Goal: Browse casually: Explore the website without a specific task or goal

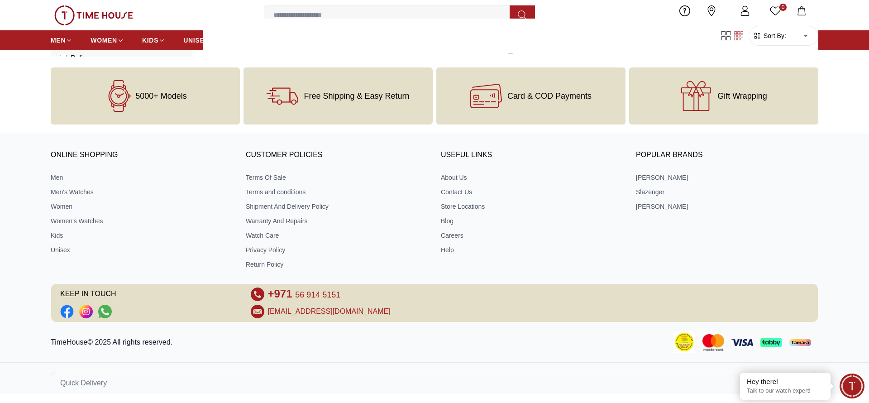
scroll to position [1515, 0]
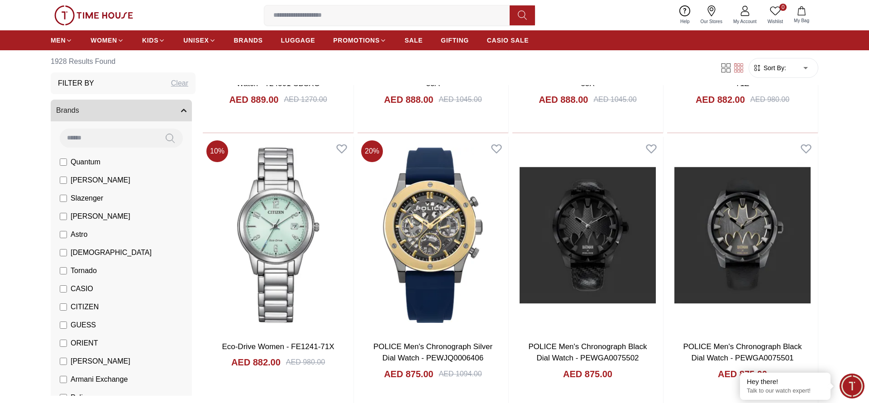
scroll to position [4323, 0]
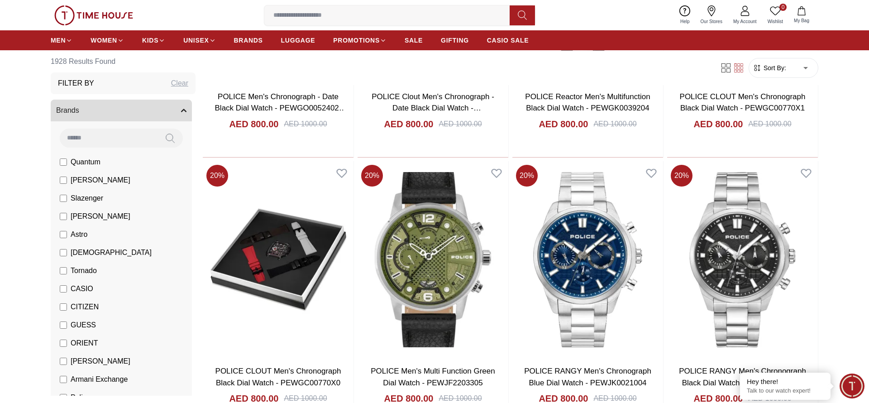
scroll to position [7130, 0]
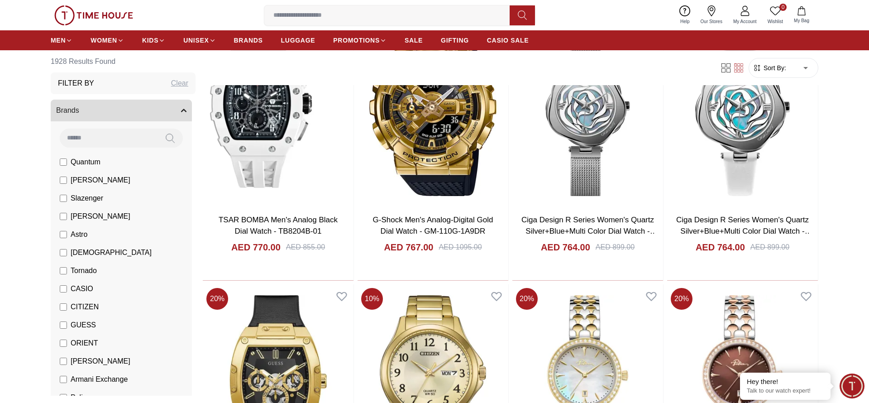
scroll to position [9937, 0]
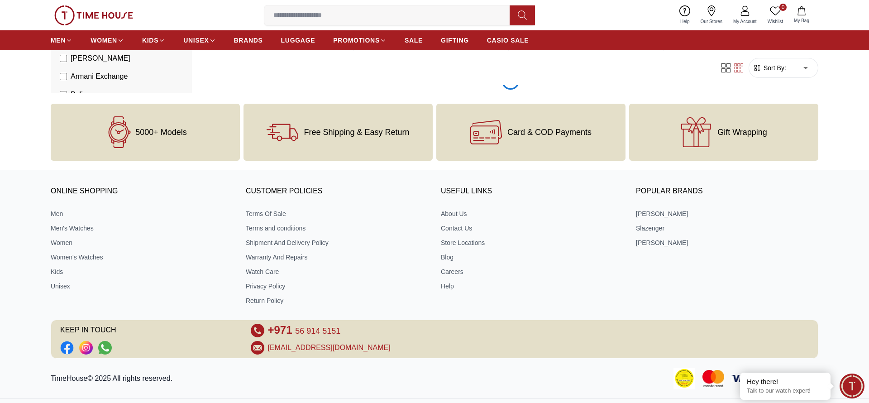
scroll to position [12745, 0]
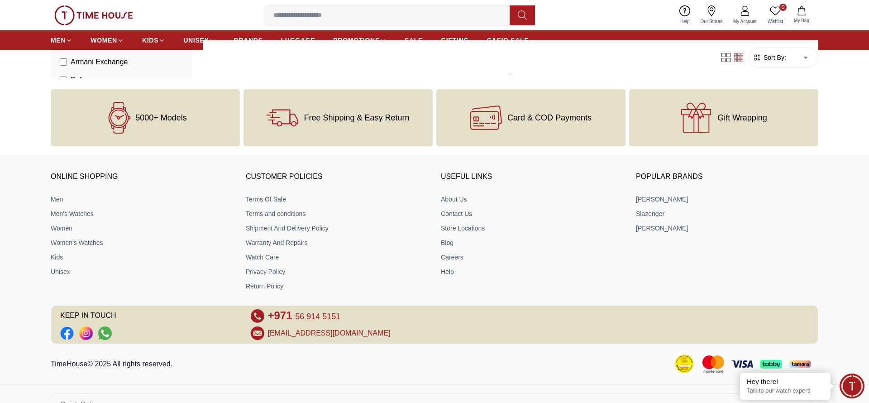
scroll to position [14148, 0]
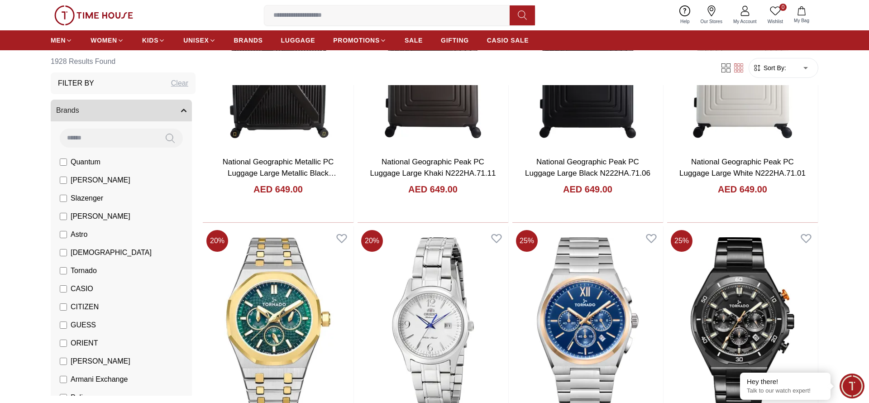
scroll to position [16956, 0]
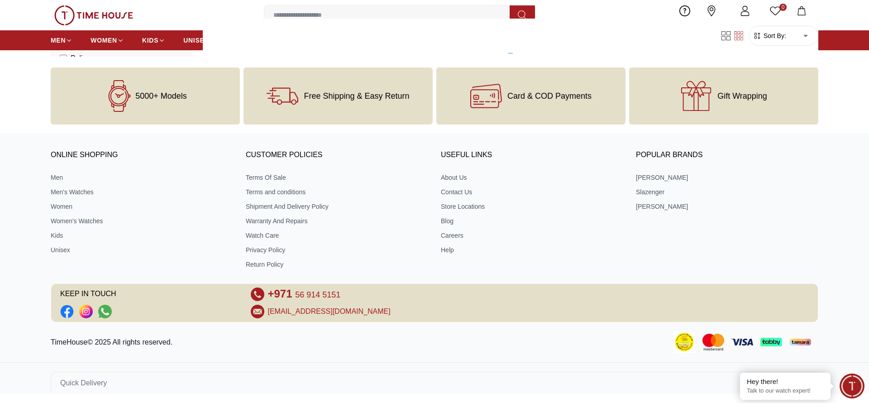
scroll to position [18360, 0]
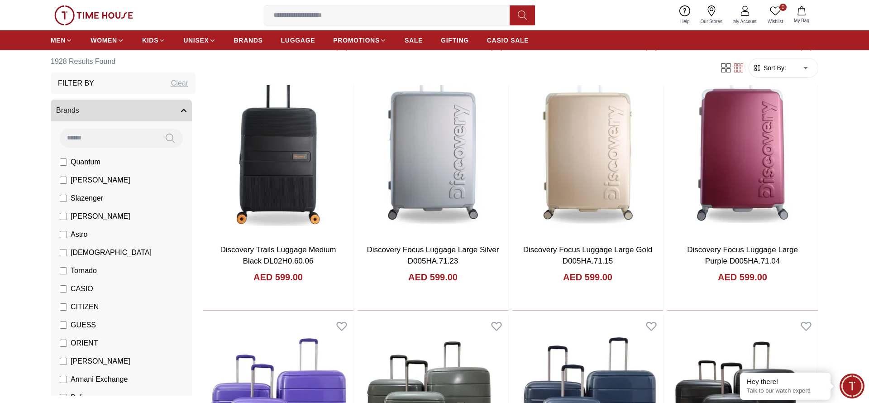
scroll to position [20889, 0]
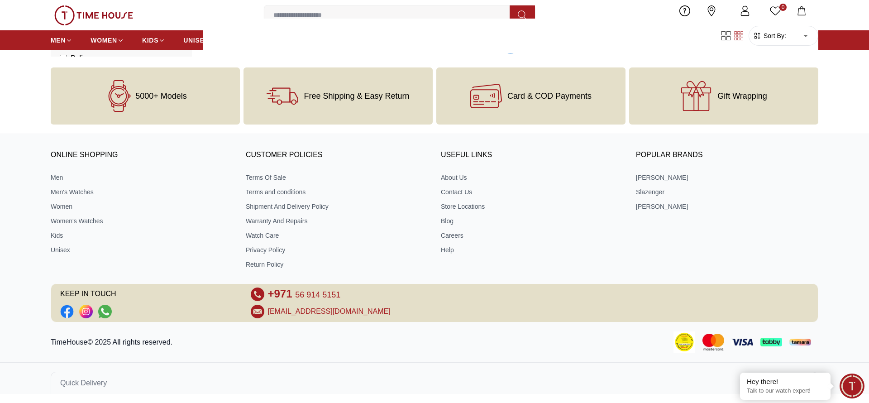
scroll to position [22571, 0]
